Goal: Transaction & Acquisition: Purchase product/service

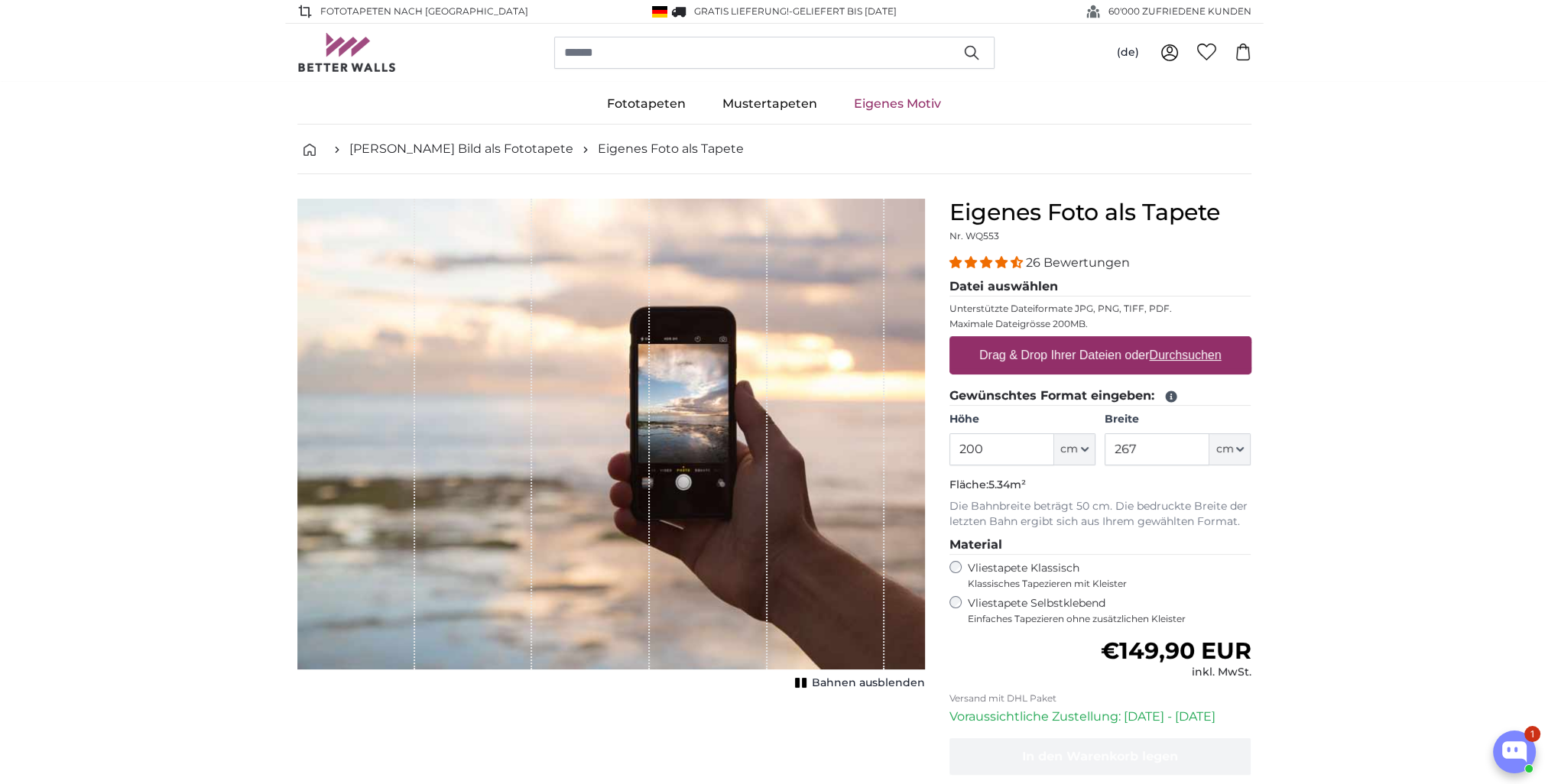
drag, startPoint x: 1007, startPoint y: 448, endPoint x: 920, endPoint y: 446, distance: 87.0
click at [920, 446] on product-detail "Abbrechen Bild zuschneiden Bahnen ausblenden Eigenes Foto als Tapete Nr. WQ553 …" at bounding box center [774, 530] width 978 height 713
drag, startPoint x: 992, startPoint y: 442, endPoint x: 950, endPoint y: 449, distance: 42.6
click at [917, 441] on product-detail "Abbrechen Bild zuschneiden Bahnen ausblenden Eigenes Foto als Tapete Nr. WQ553 …" at bounding box center [774, 530] width 978 height 713
type input "500"
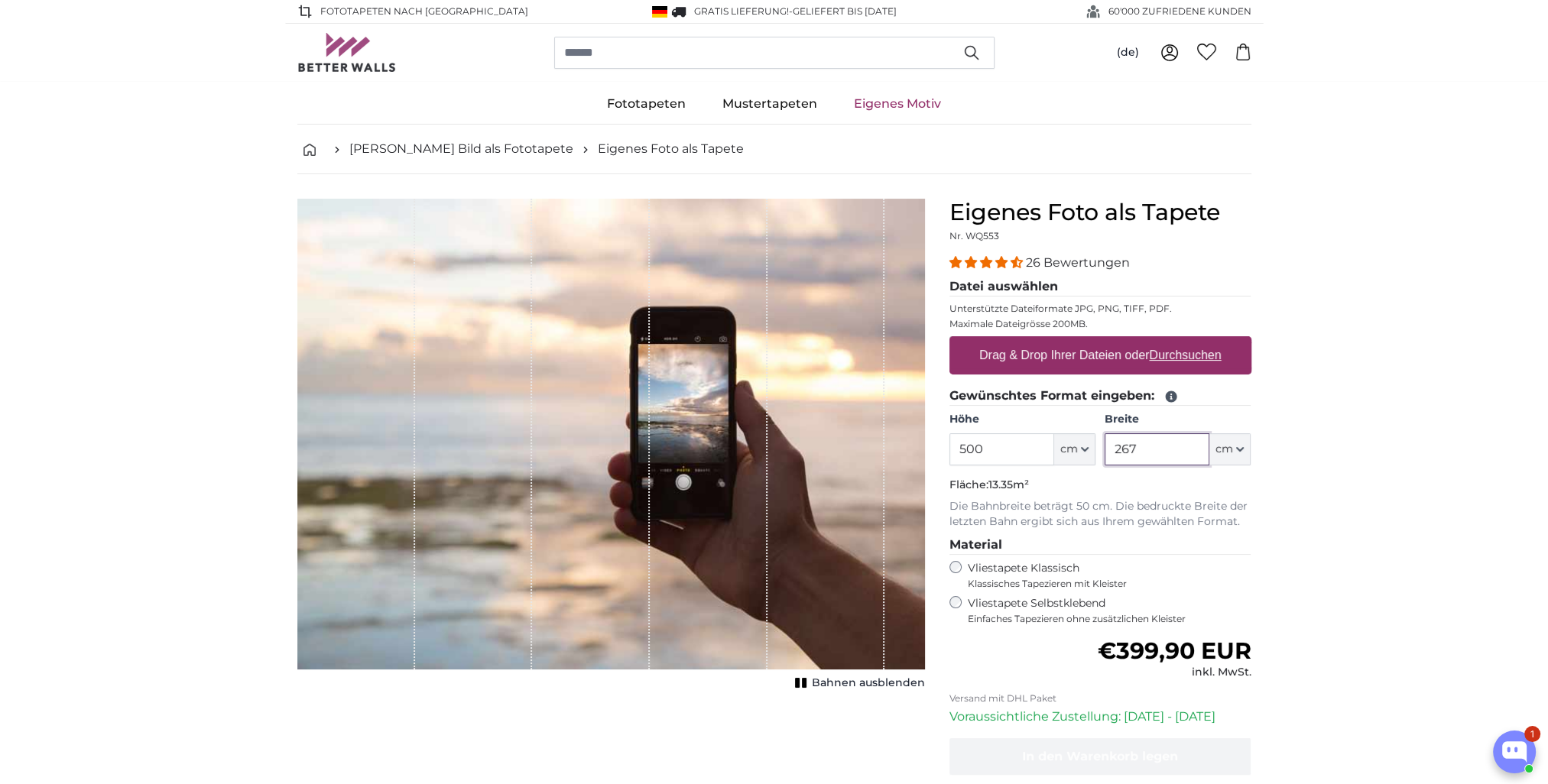
click at [1021, 446] on div "Höhe 500 ft cm Centimeter (cm) Inches (inch) Feet (ft. in.) Breite 267 ft cm Ce…" at bounding box center [1101, 438] width 302 height 53
type input "500"
drag, startPoint x: 993, startPoint y: 448, endPoint x: 882, endPoint y: 448, distance: 111.0
click at [882, 448] on product-detail "Abbrechen Bild zuschneiden Bahnen ausblenden Eigenes Foto als Tapete Nr. WQ553 …" at bounding box center [774, 530] width 978 height 713
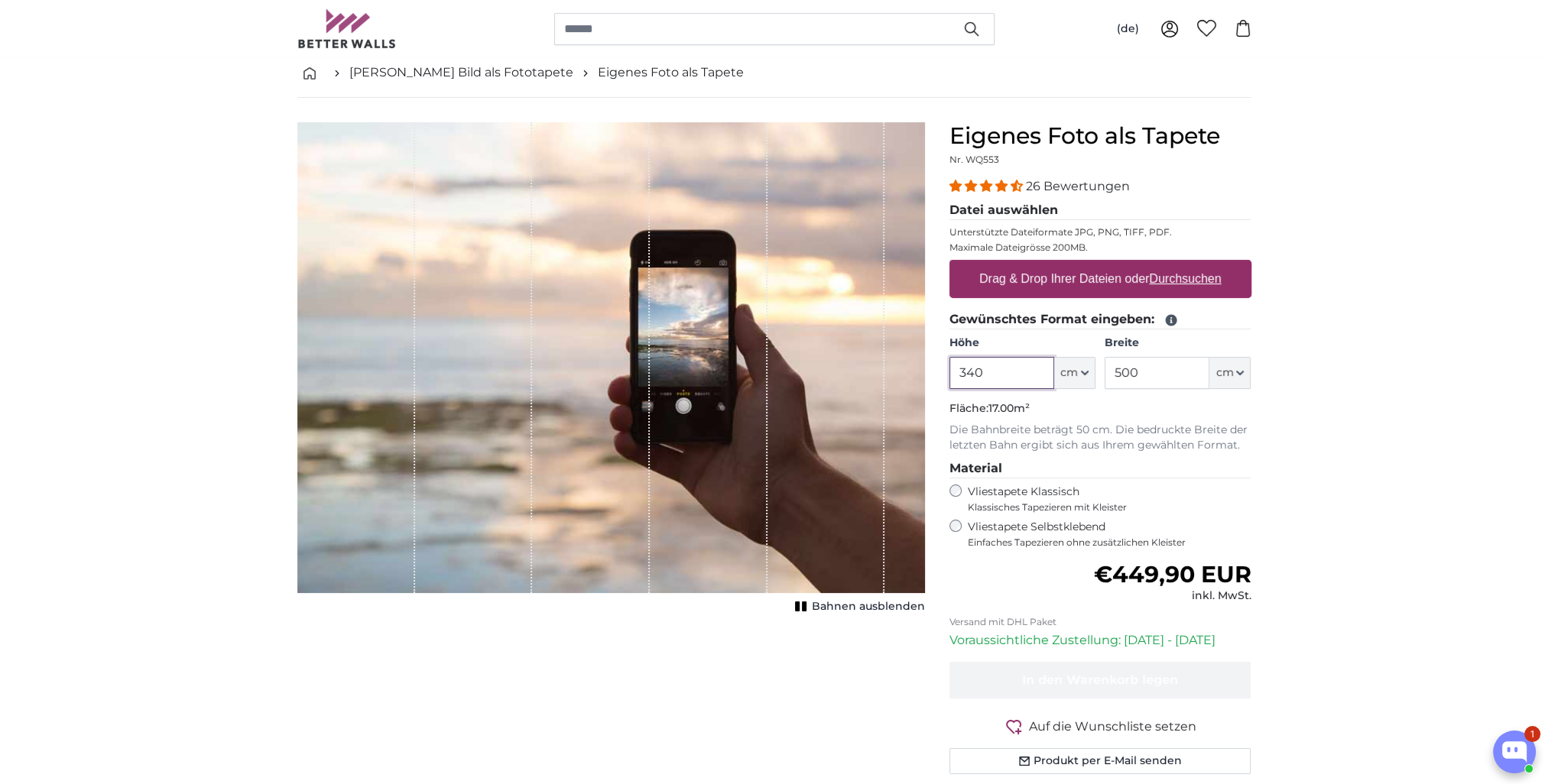
type input "340"
